Goal: Task Accomplishment & Management: Complete application form

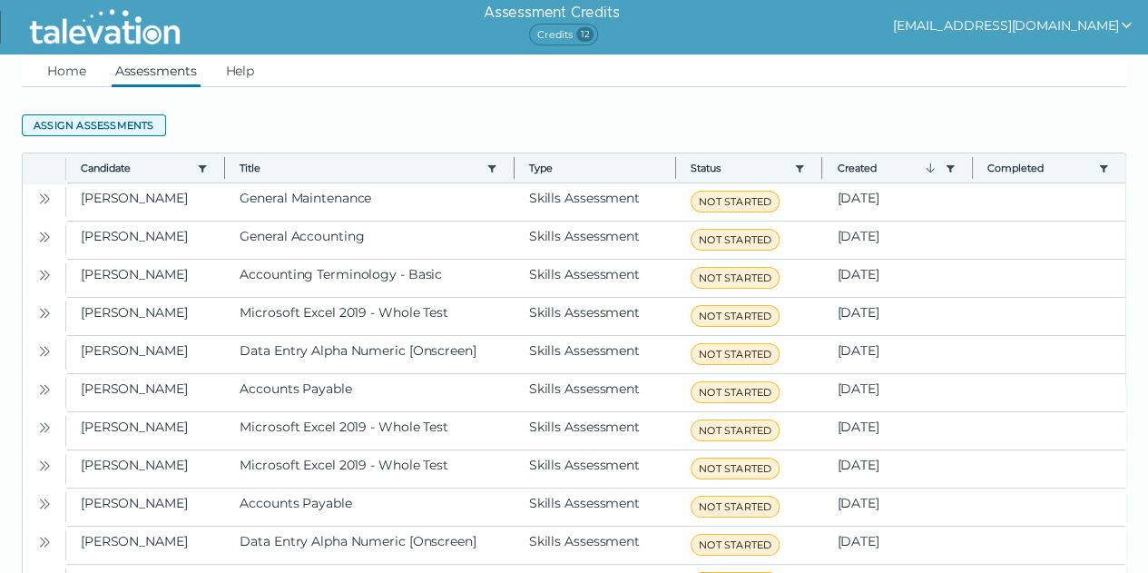
click at [129, 125] on button "Assign assessments" at bounding box center [94, 125] width 144 height 22
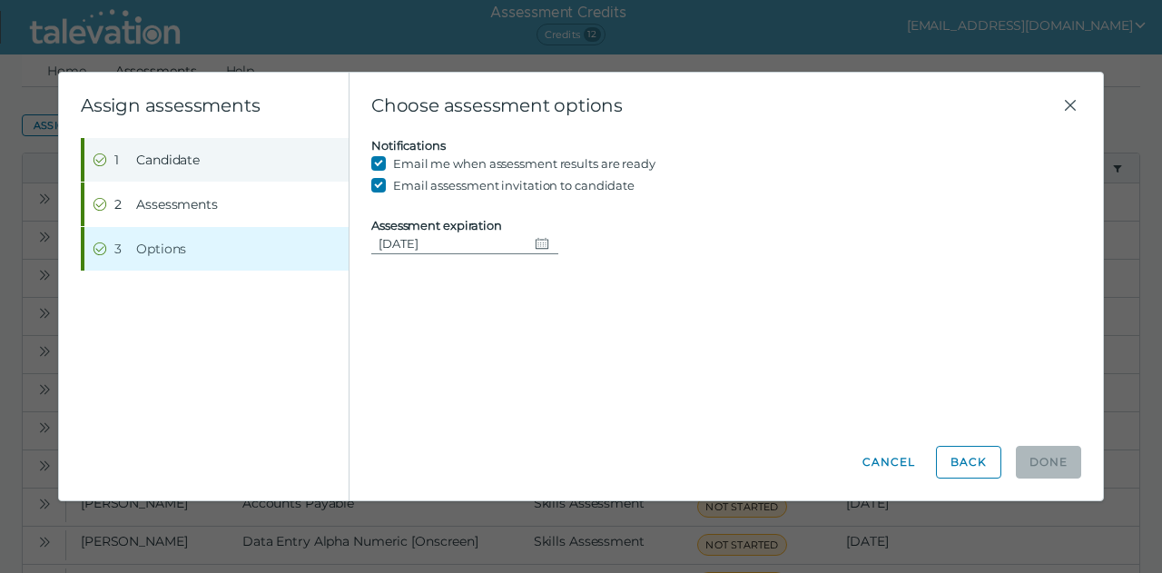
click at [191, 162] on span "Candidate" at bounding box center [168, 160] width 64 height 18
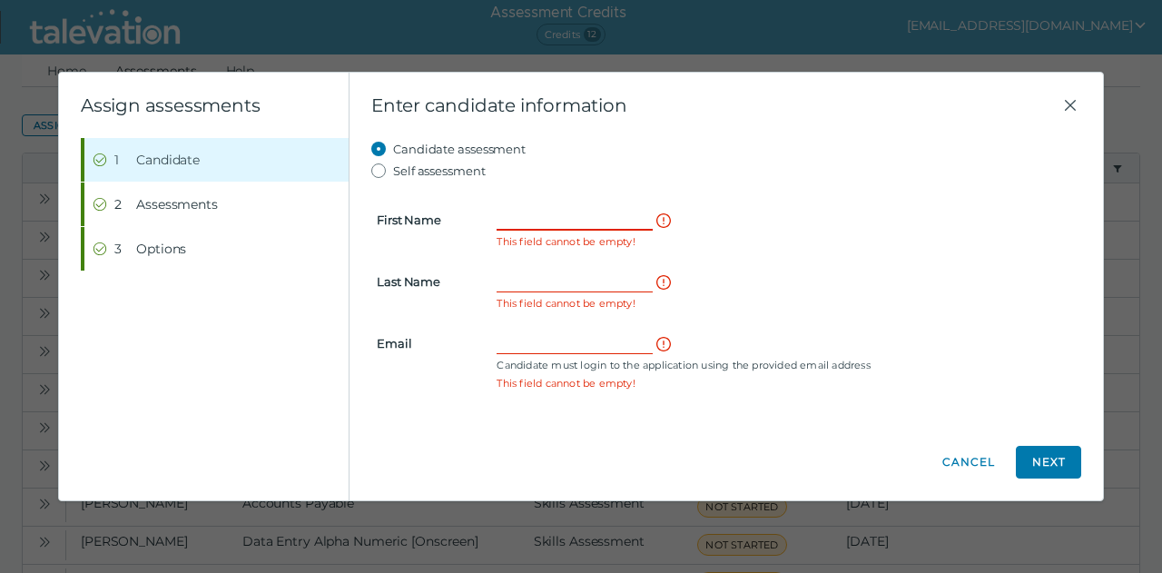
click at [523, 217] on input "First Name" at bounding box center [575, 220] width 156 height 22
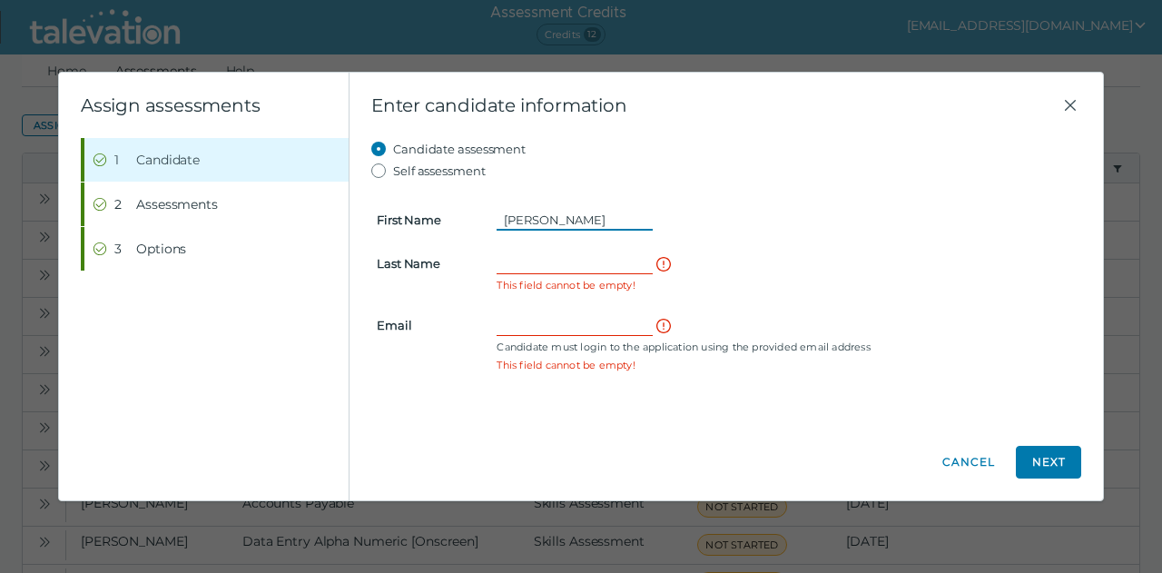
type input "[PERSON_NAME]"
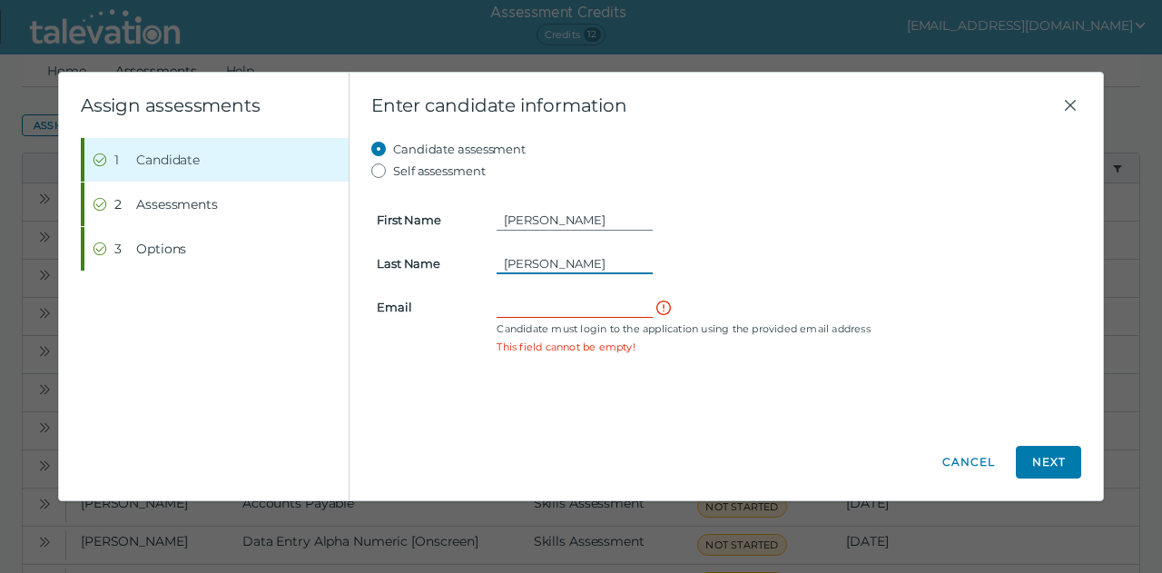
type input "[PERSON_NAME]"
click at [517, 300] on input "Email" at bounding box center [575, 307] width 156 height 22
paste input "[EMAIL_ADDRESS][DOMAIN_NAME]"
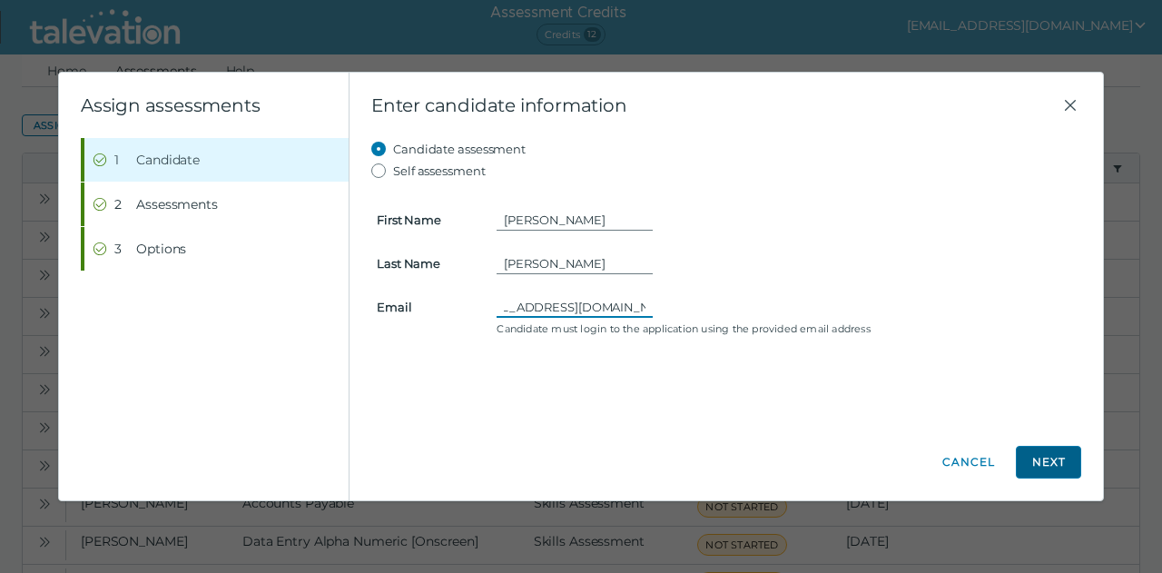
type input "[EMAIL_ADDRESS][DOMAIN_NAME]"
click at [1058, 467] on button "Next" at bounding box center [1048, 462] width 65 height 33
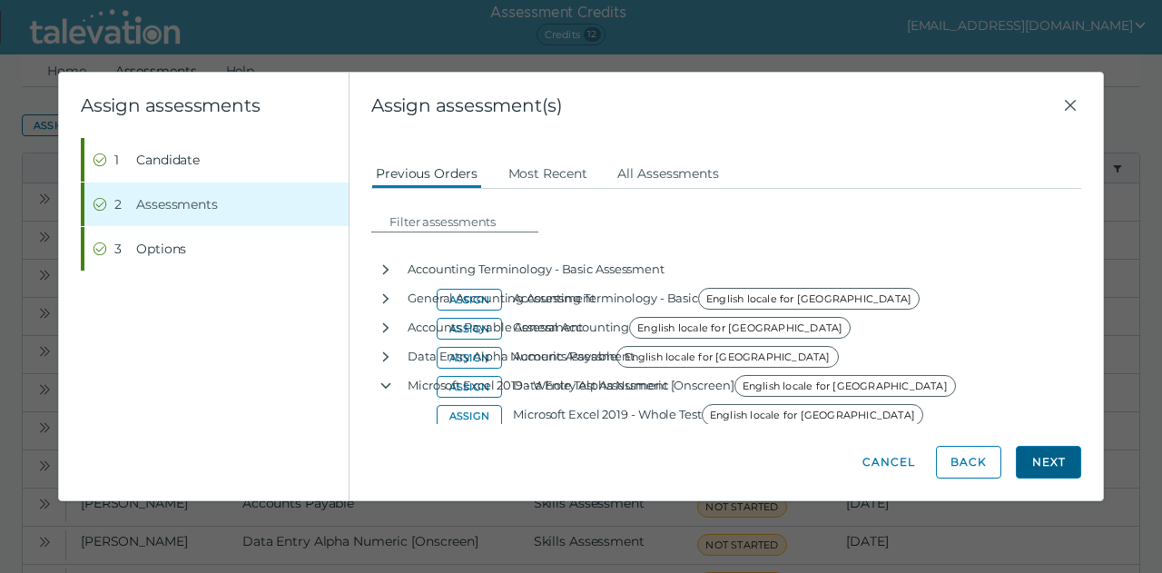
scroll to position [0, 0]
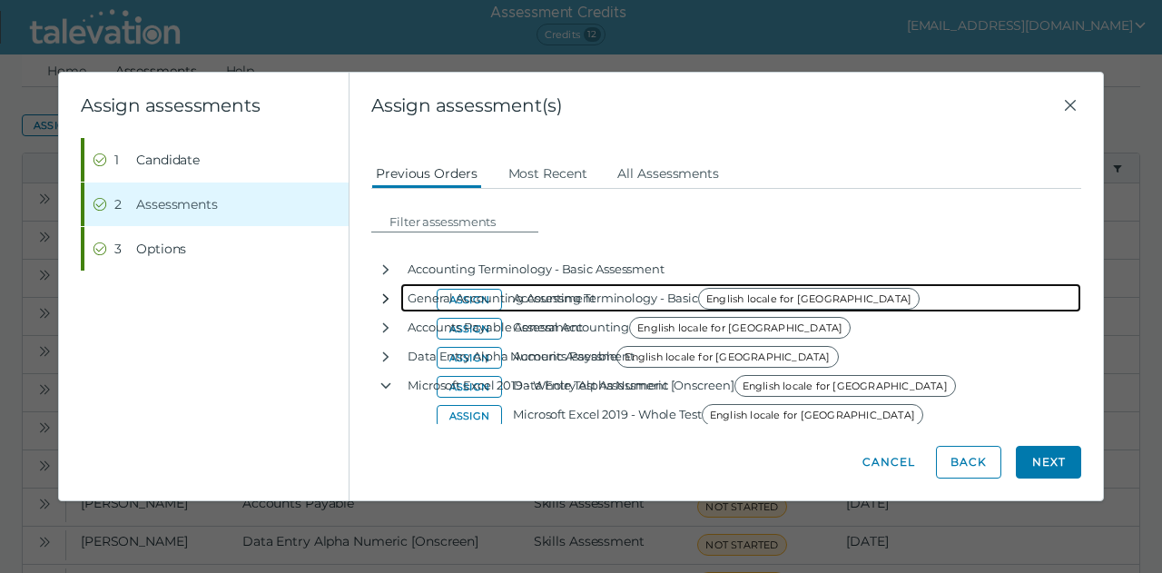
click at [384, 294] on icon "button" at bounding box center [386, 298] width 6 height 10
click at [384, 294] on icon "button" at bounding box center [386, 298] width 15 height 15
click at [384, 294] on icon "button" at bounding box center [386, 298] width 6 height 10
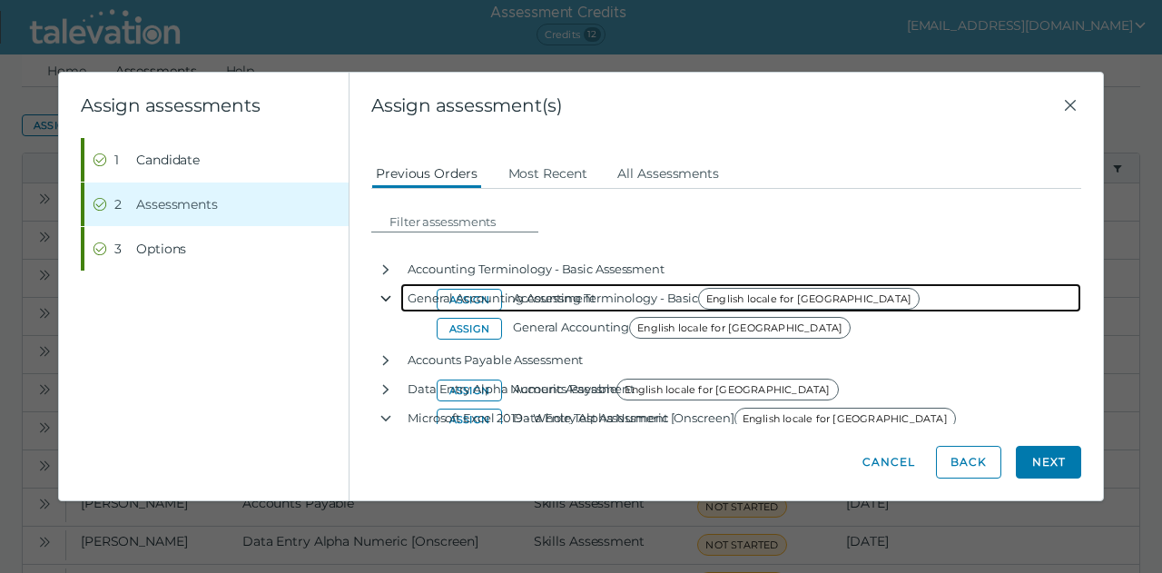
click at [384, 294] on icon "button" at bounding box center [386, 298] width 15 height 15
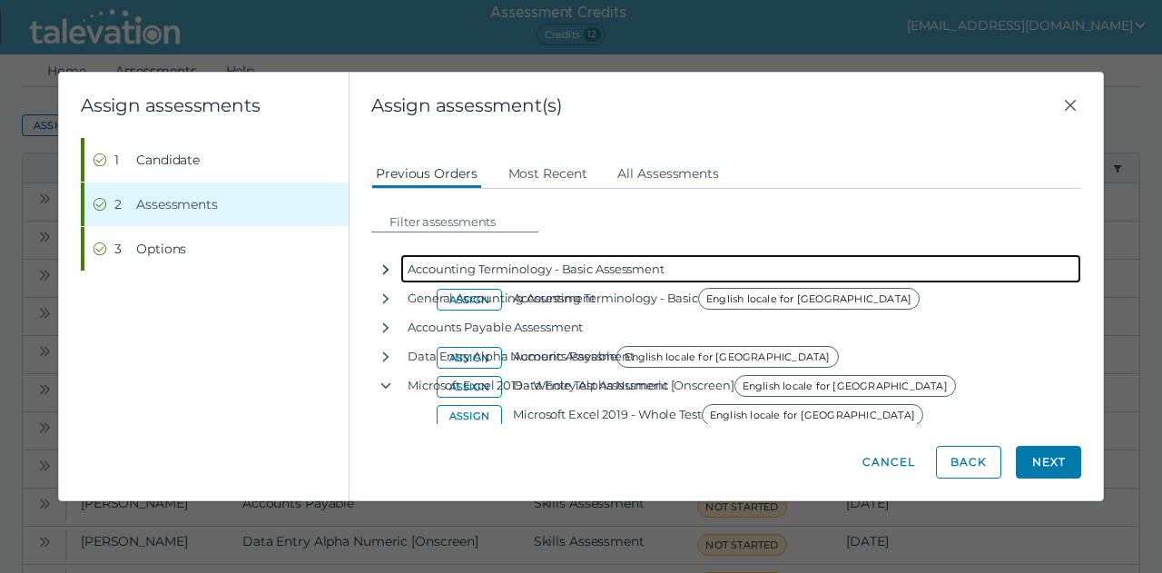
click at [385, 262] on icon "button" at bounding box center [386, 269] width 15 height 15
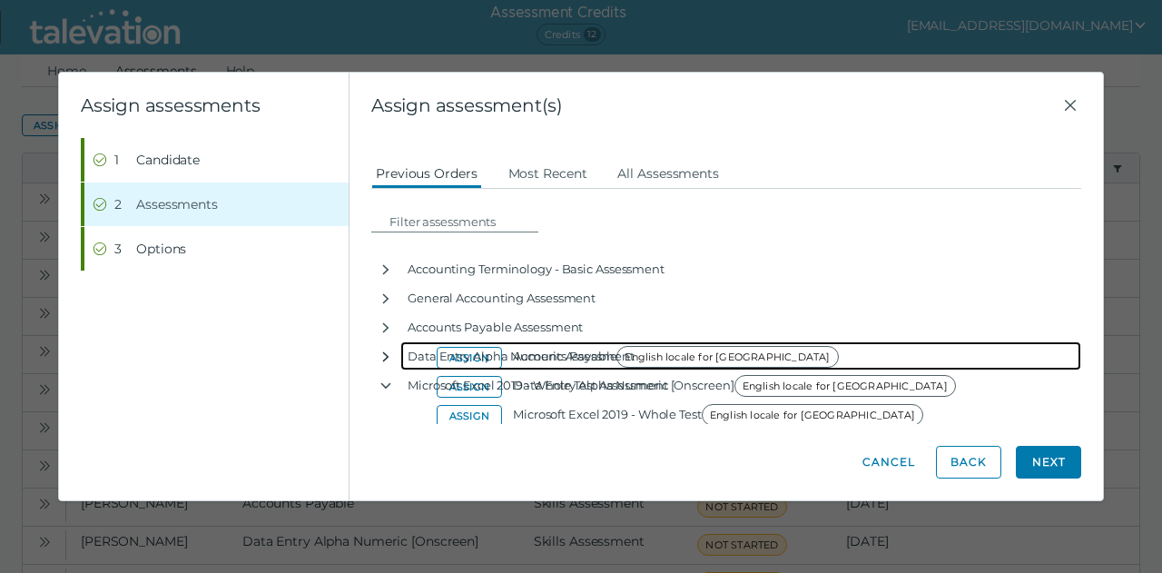
click at [383, 350] on icon "button" at bounding box center [386, 356] width 15 height 15
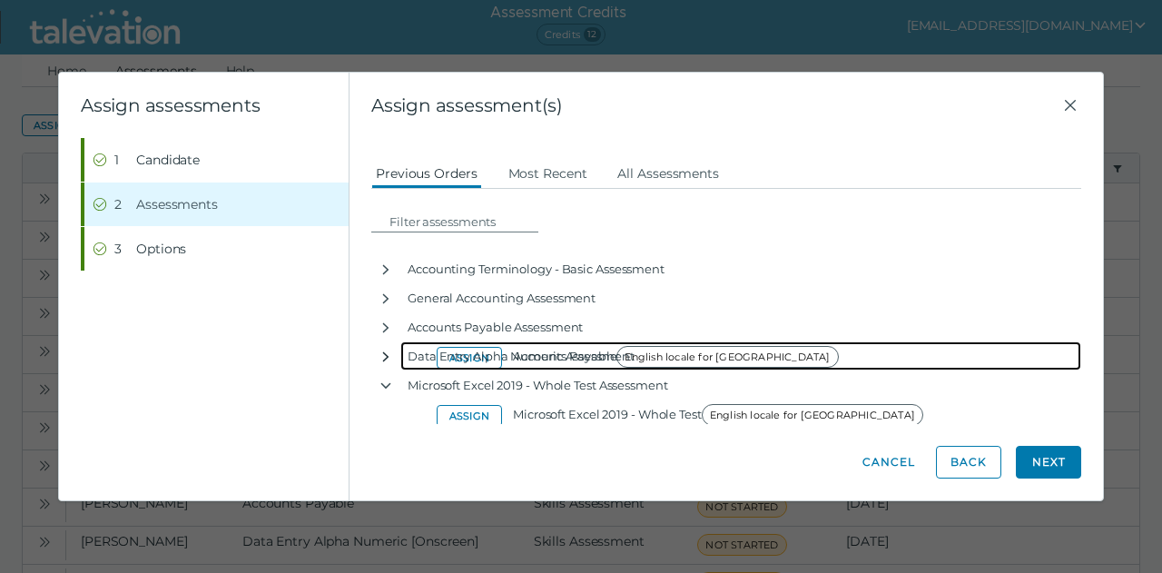
click at [383, 350] on icon "button" at bounding box center [386, 356] width 15 height 15
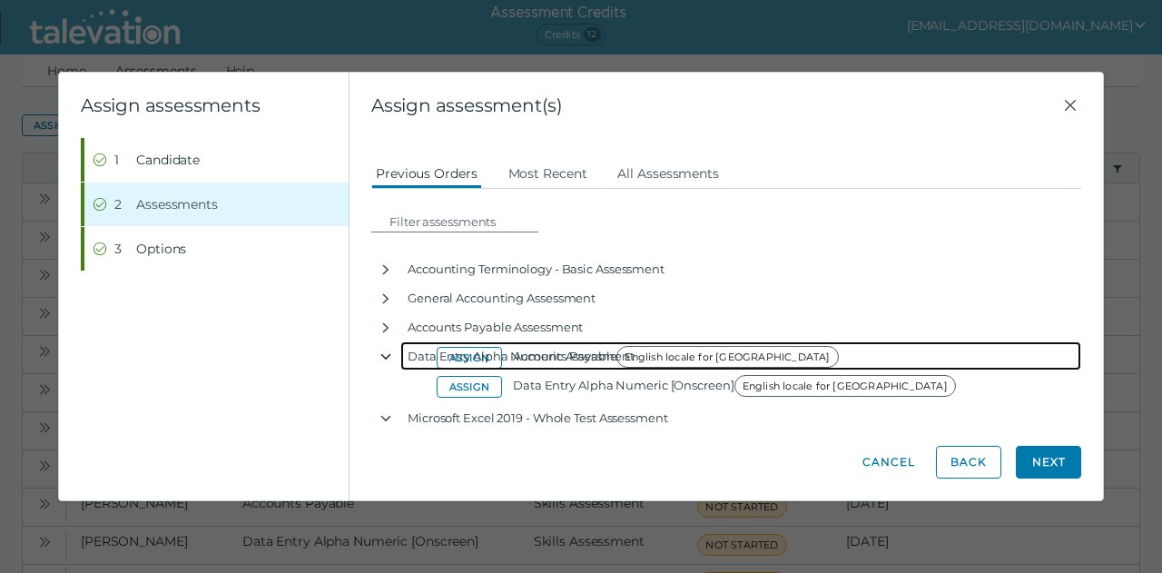
click at [383, 350] on icon "button" at bounding box center [386, 356] width 15 height 15
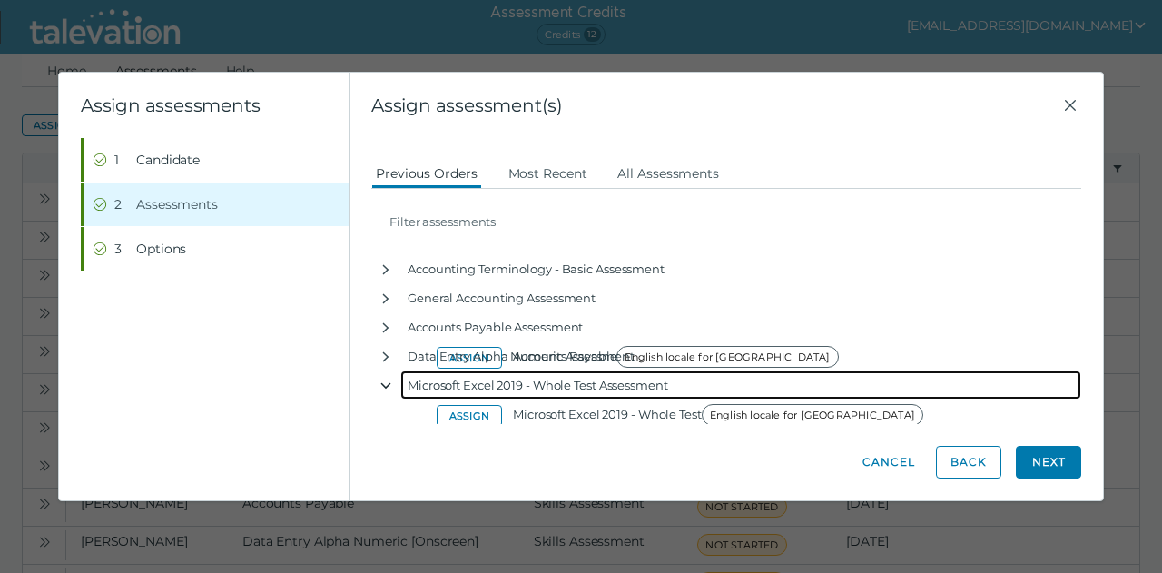
click at [384, 384] on icon "button" at bounding box center [386, 386] width 15 height 15
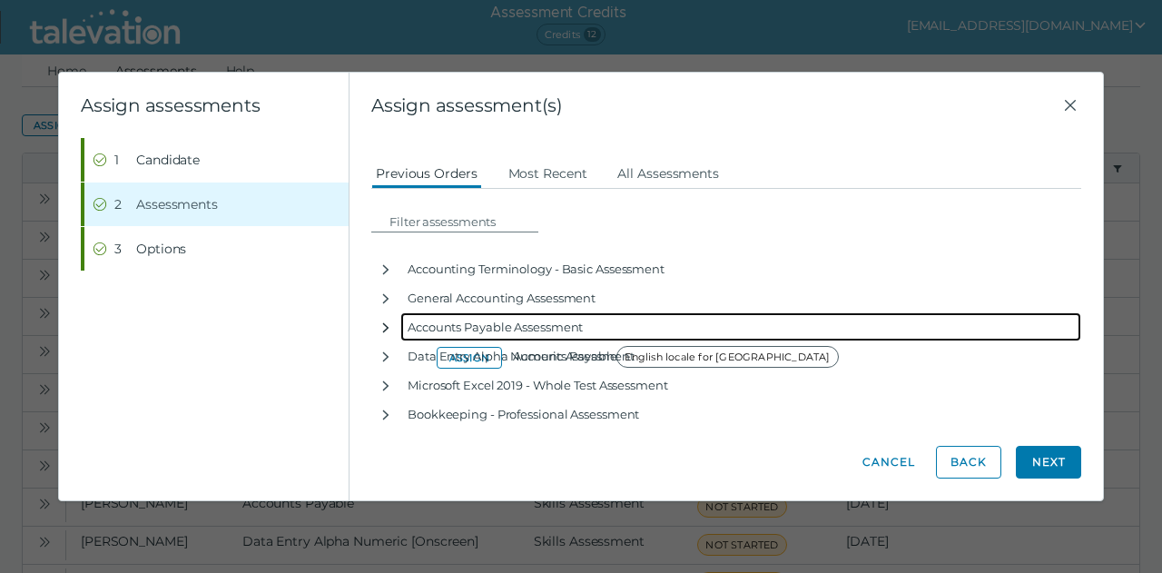
click at [385, 322] on icon "button" at bounding box center [386, 327] width 15 height 15
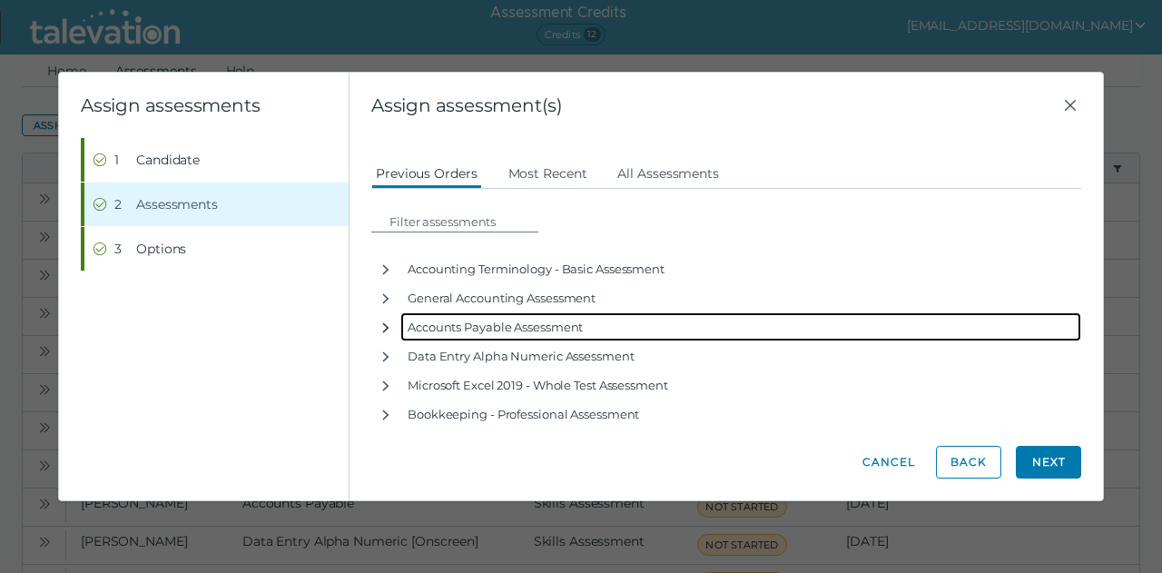
click at [383, 323] on icon "button" at bounding box center [386, 327] width 6 height 10
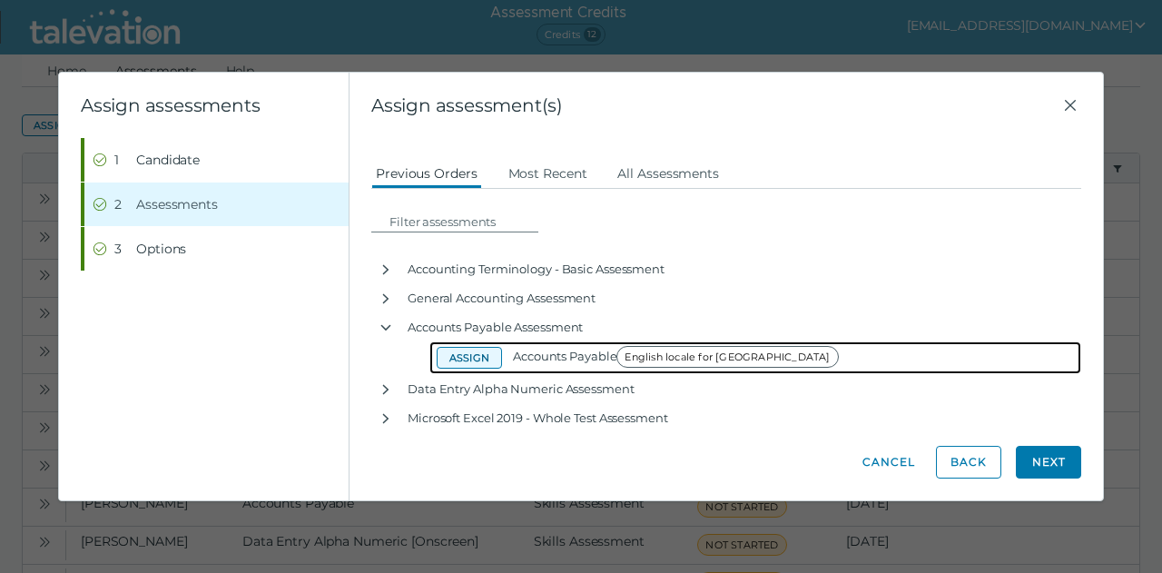
click at [450, 350] on button "Assign" at bounding box center [469, 358] width 65 height 22
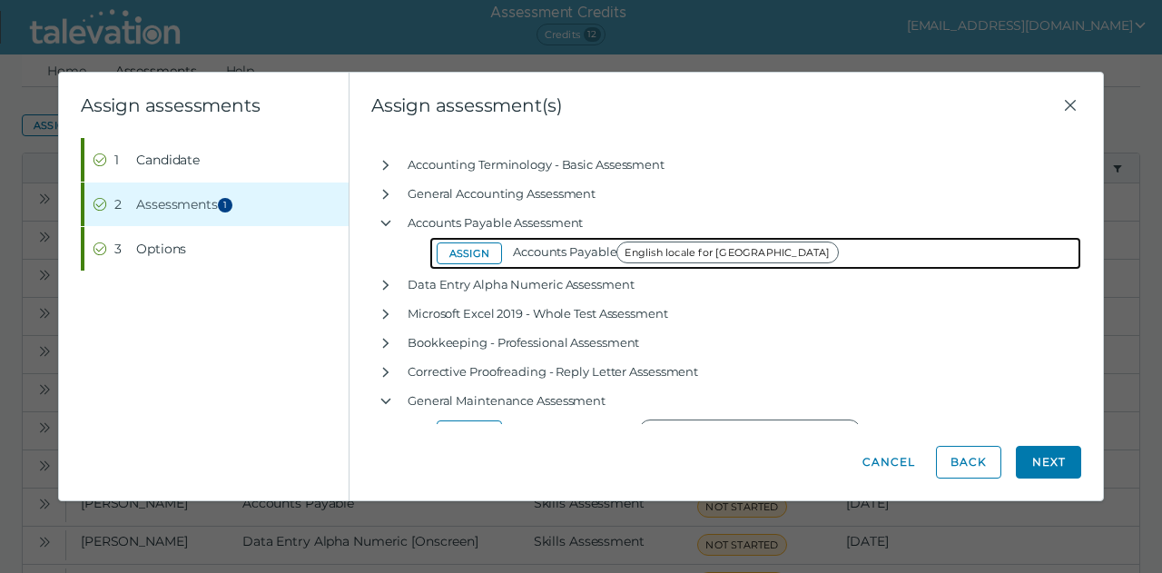
scroll to position [142, 0]
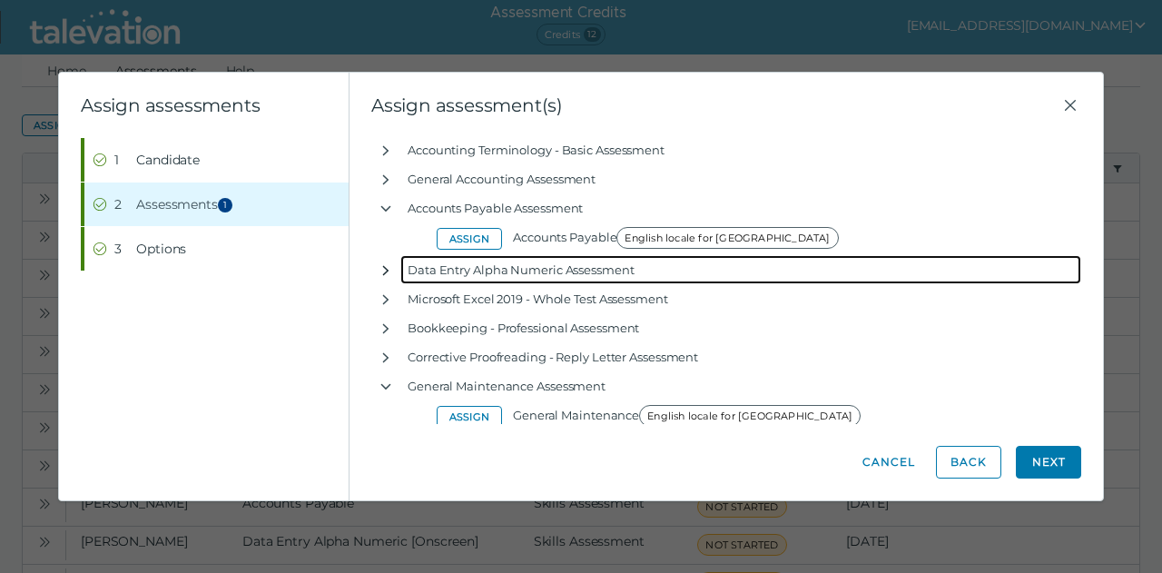
click at [385, 275] on icon "button" at bounding box center [386, 270] width 15 height 15
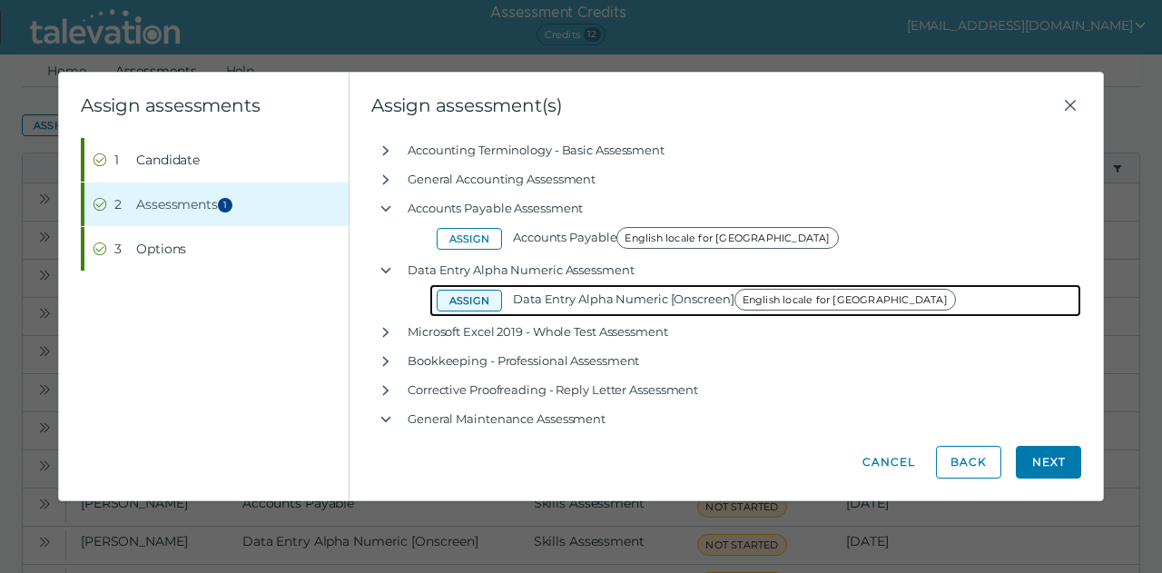
click at [461, 306] on button "Assign" at bounding box center [469, 301] width 65 height 22
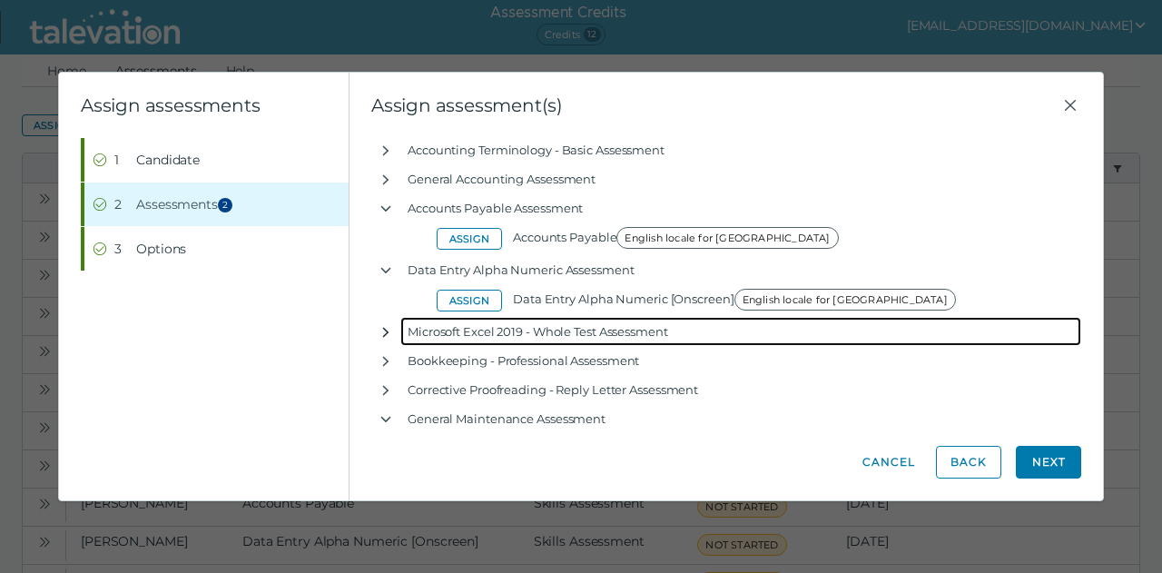
click at [383, 332] on icon "button" at bounding box center [386, 332] width 15 height 15
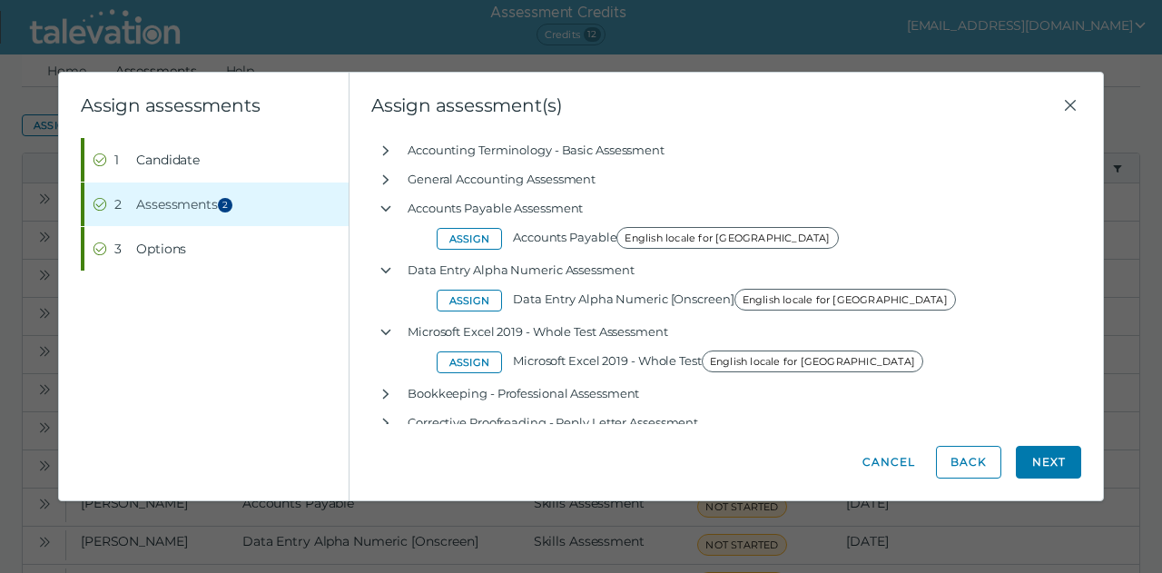
drag, startPoint x: 448, startPoint y: 365, endPoint x: 540, endPoint y: 364, distance: 91.7
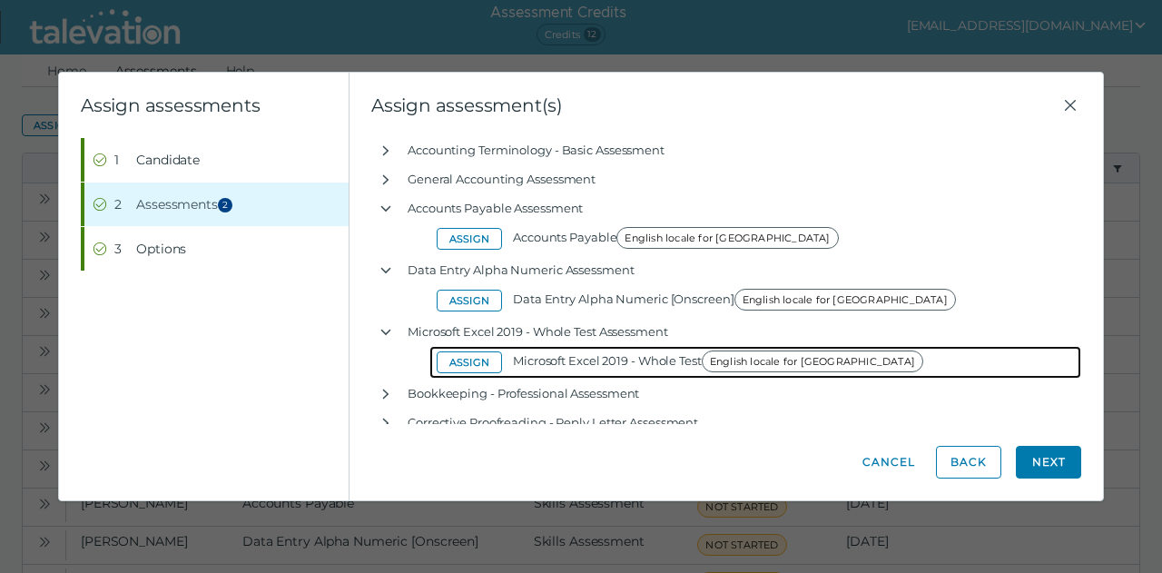
click at [449, 365] on button "Assign" at bounding box center [469, 362] width 65 height 22
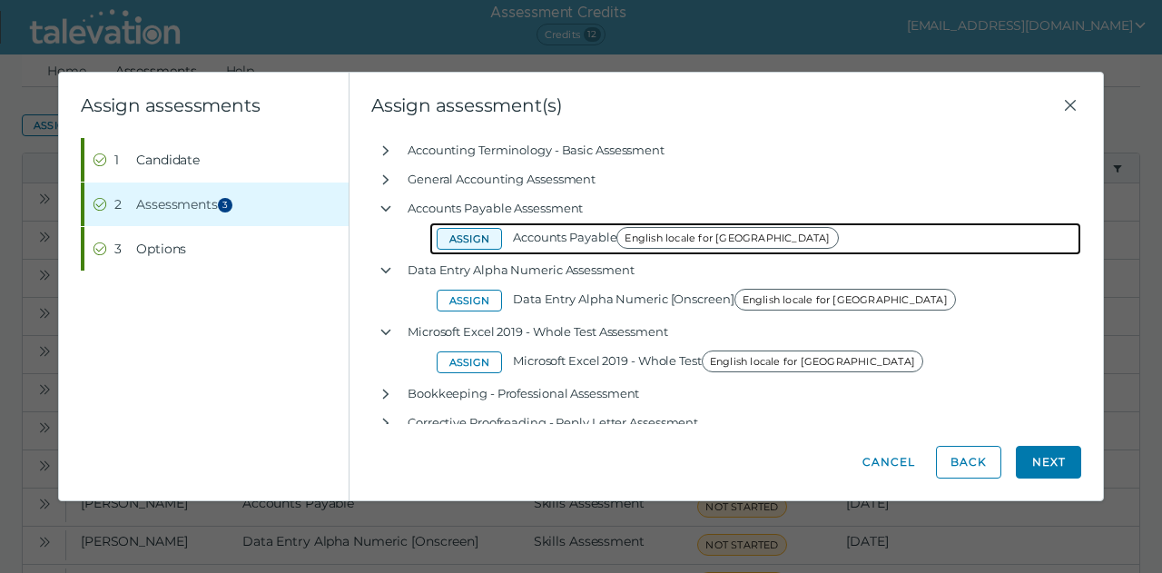
click at [452, 238] on button "Assign" at bounding box center [469, 239] width 65 height 22
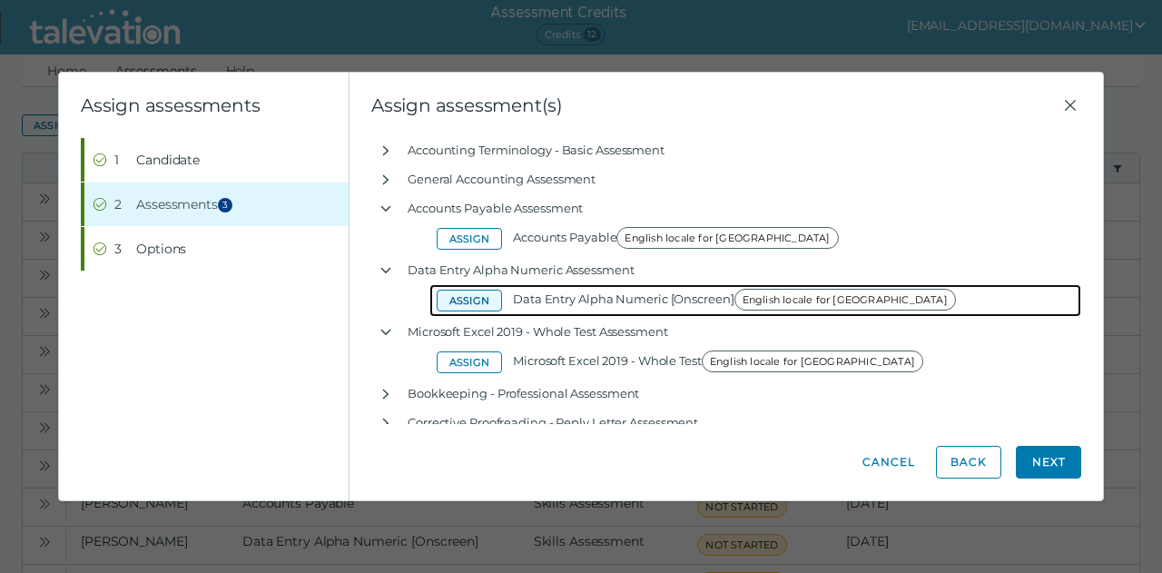
click at [454, 300] on button "Assign" at bounding box center [469, 301] width 65 height 22
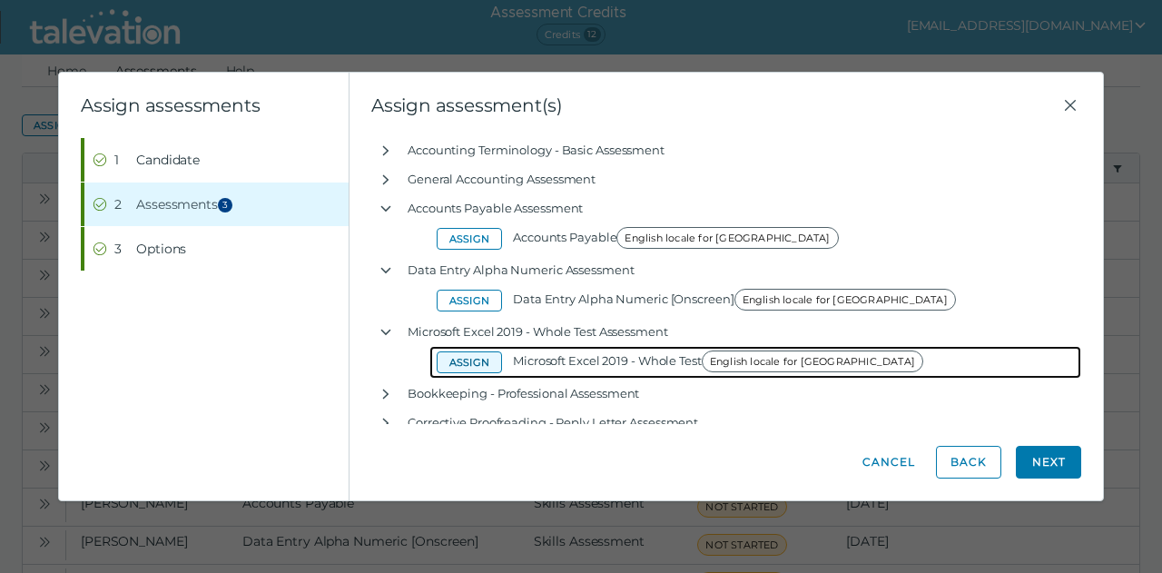
click at [472, 364] on button "Assign" at bounding box center [469, 362] width 65 height 22
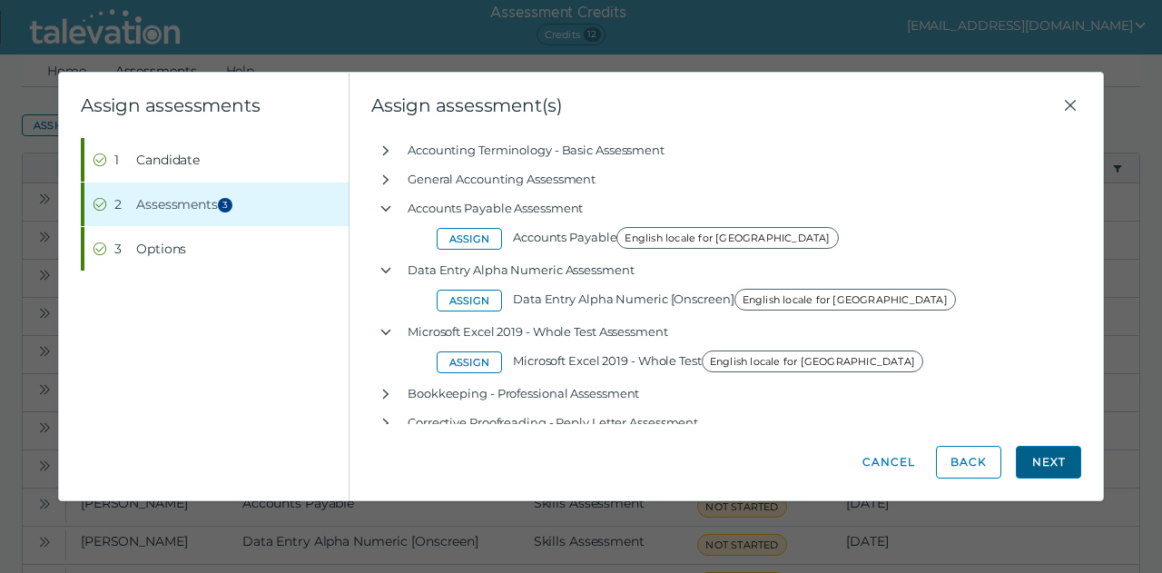
click at [1050, 451] on button "Next" at bounding box center [1048, 462] width 65 height 33
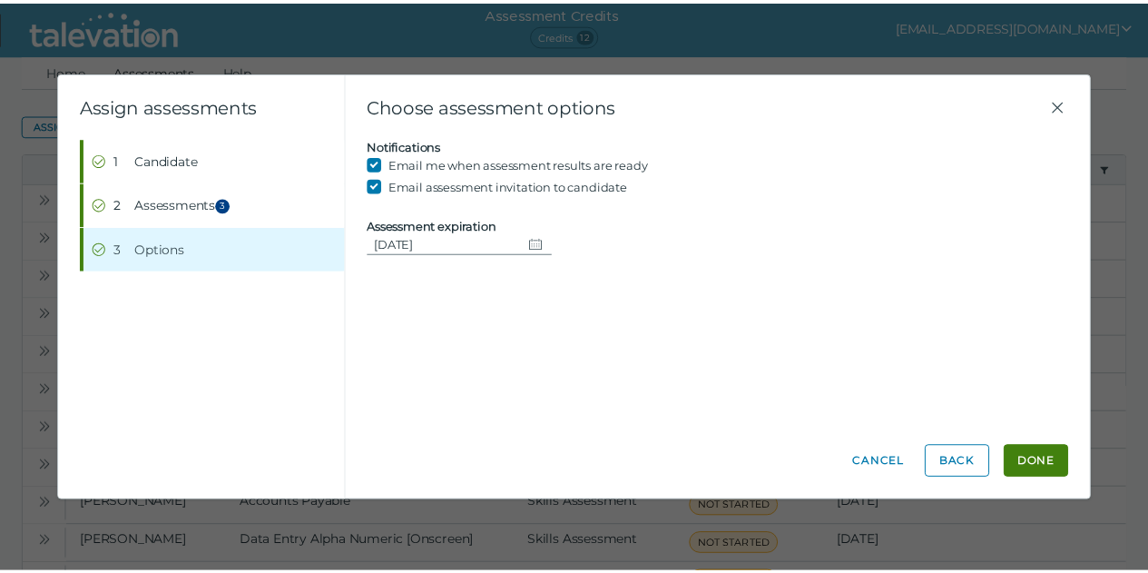
scroll to position [0, 0]
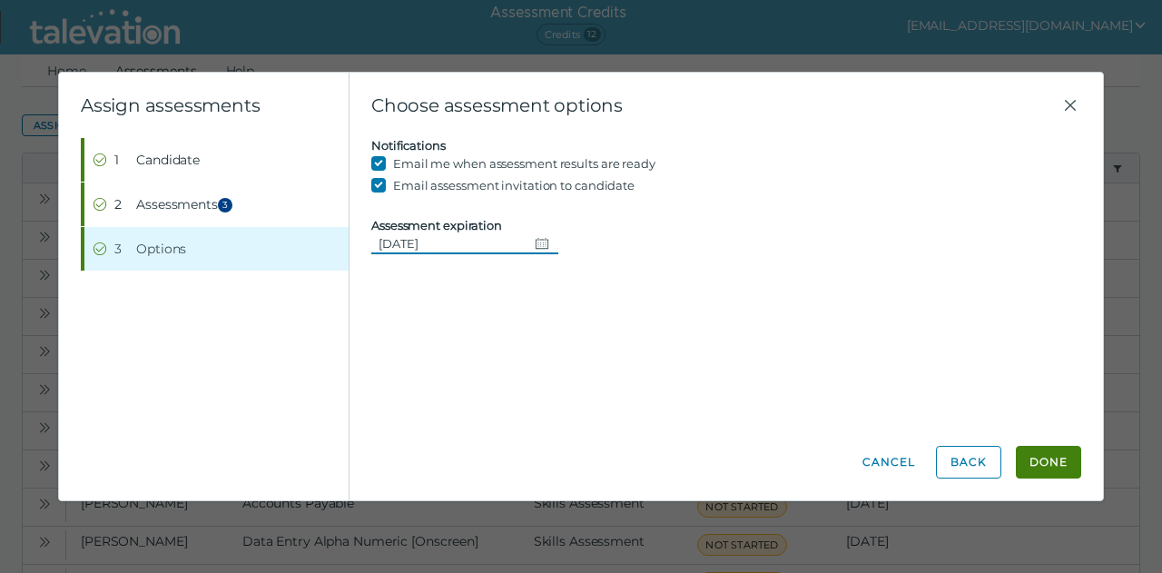
click at [536, 239] on icon "Change date, 09/08/2025" at bounding box center [542, 243] width 13 height 11
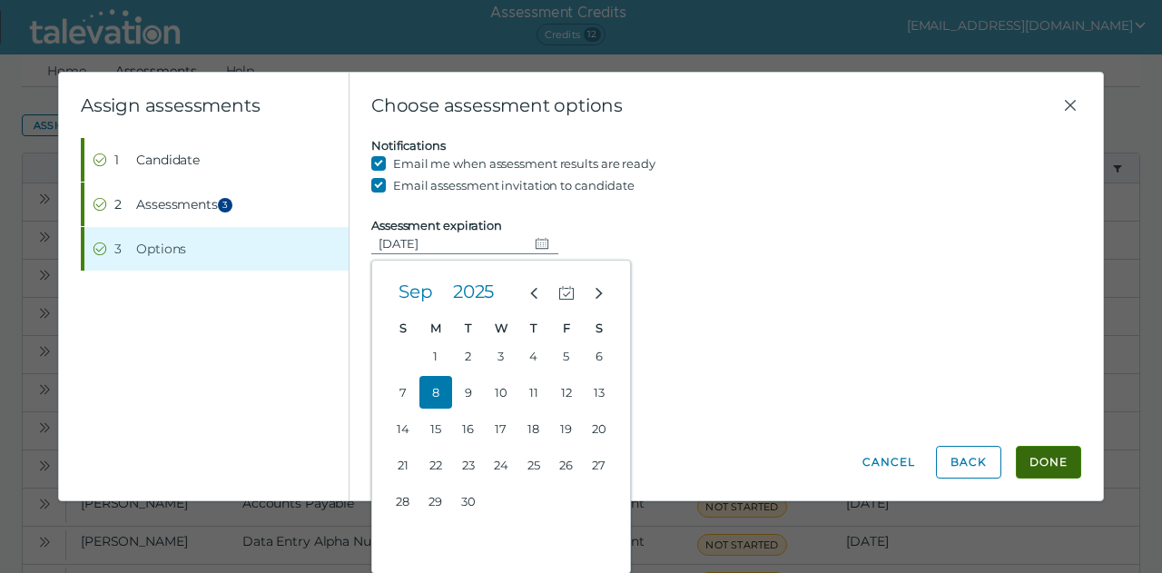
click at [1044, 457] on button "Done" at bounding box center [1048, 462] width 65 height 33
